Goal: Find contact information: Find contact information

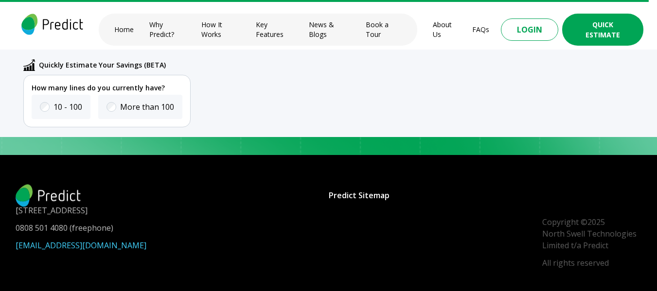
scroll to position [4264, 0]
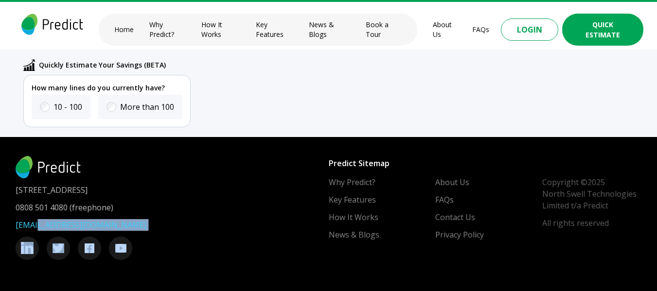
drag, startPoint x: 147, startPoint y: 219, endPoint x: 32, endPoint y: 218, distance: 115.8
click at [32, 218] on div "0808 501 4080 (freephone) [EMAIL_ADDRESS][DOMAIN_NAME]" at bounding box center [172, 231] width 313 height 58
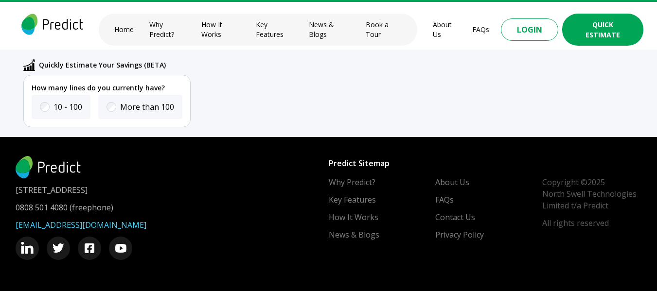
click at [0, 190] on footer "[STREET_ADDRESS] 0808 501 4080 (freephone) [EMAIL_ADDRESS][DOMAIN_NAME] Copyrig…" at bounding box center [328, 208] width 657 height 166
drag, startPoint x: 10, startPoint y: 204, endPoint x: 74, endPoint y: 207, distance: 64.8
click at [71, 206] on footer "[STREET_ADDRESS] 0808 501 4080 (freephone) [EMAIL_ADDRESS][DOMAIN_NAME] Copyrig…" at bounding box center [328, 208] width 657 height 166
copy link "0808 501 4080"
drag, startPoint x: 183, startPoint y: 190, endPoint x: 207, endPoint y: 191, distance: 23.9
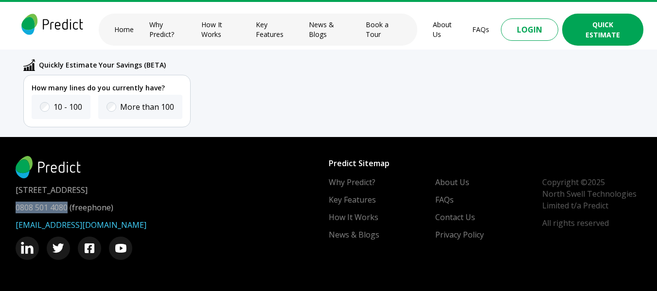
click at [207, 191] on p "[STREET_ADDRESS]" at bounding box center [172, 190] width 313 height 12
click at [180, 189] on p "[STREET_ADDRESS]" at bounding box center [172, 190] width 313 height 12
drag, startPoint x: 180, startPoint y: 189, endPoint x: 207, endPoint y: 189, distance: 27.2
click at [207, 189] on p "[STREET_ADDRESS]" at bounding box center [172, 190] width 313 height 12
copy p "[GEOGRAPHIC_DATA]"
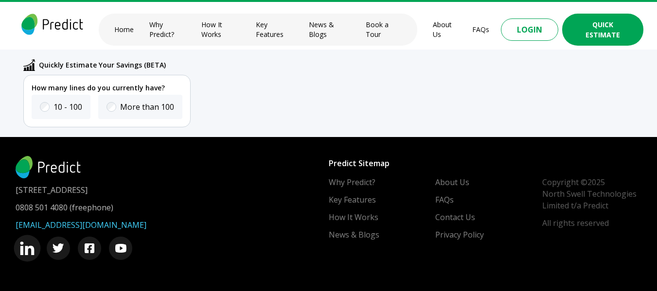
click at [28, 250] on img at bounding box center [27, 249] width 15 height 14
